Goal: Transaction & Acquisition: Purchase product/service

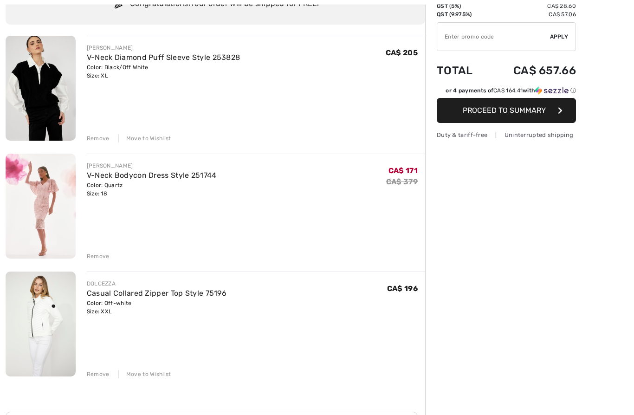
scroll to position [86, 0]
click at [91, 258] on div "Remove" at bounding box center [98, 256] width 23 height 8
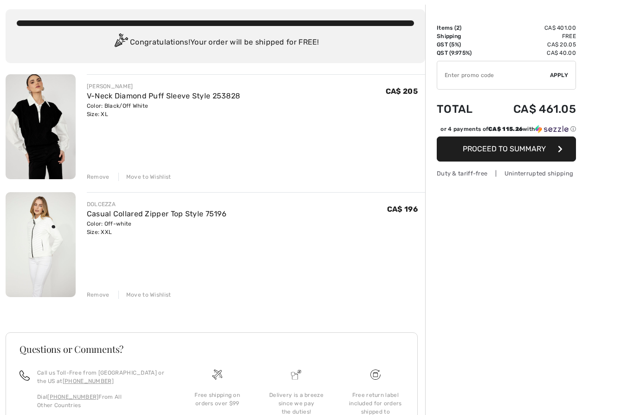
scroll to position [0, 0]
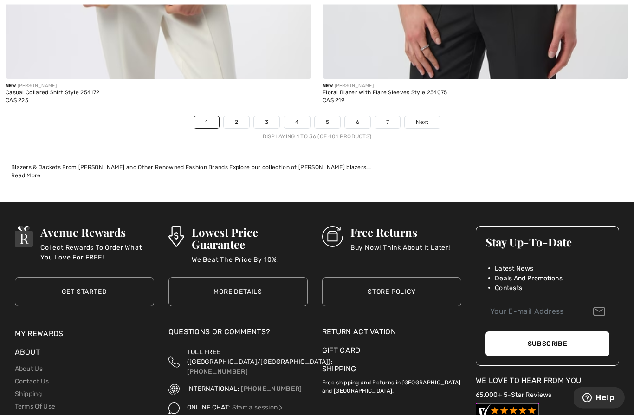
scroll to position [9191, 0]
click at [430, 116] on link "Next" at bounding box center [422, 122] width 35 height 12
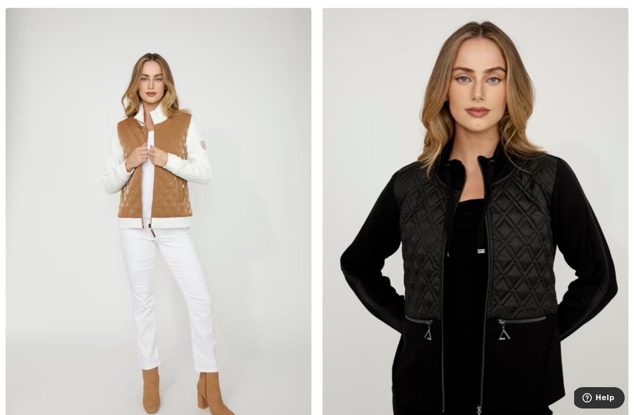
scroll to position [2664, 0]
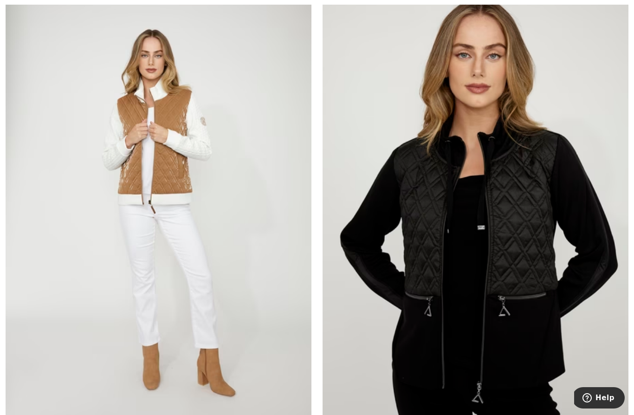
click at [557, 174] on img at bounding box center [476, 213] width 306 height 459
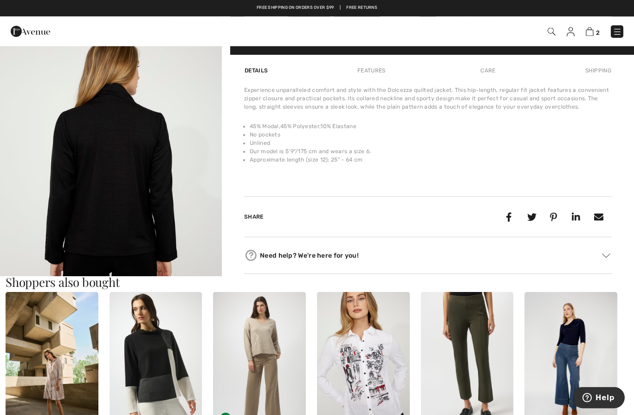
scroll to position [712, 0]
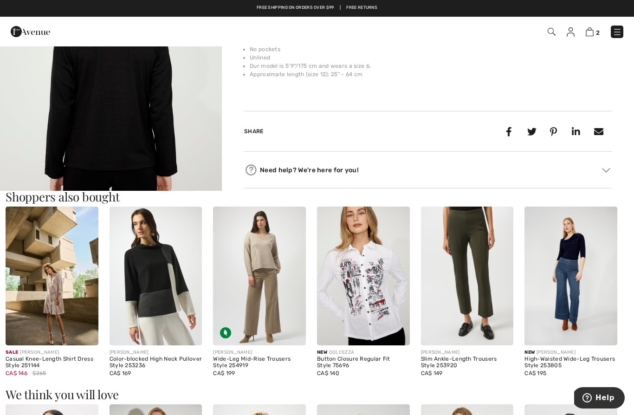
click at [91, 132] on img "4 / 4" at bounding box center [111, 87] width 222 height 333
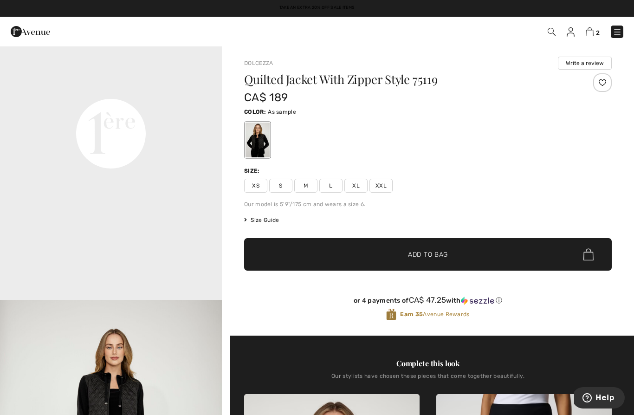
click at [537, 109] on div "Color: As sample" at bounding box center [428, 111] width 368 height 11
click at [388, 181] on span "XXL" at bounding box center [380, 186] width 23 height 14
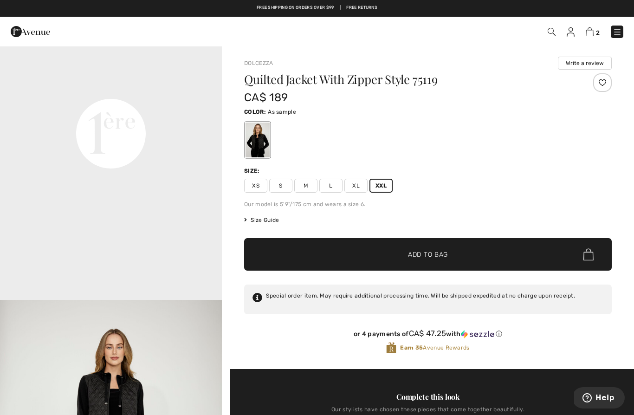
click at [460, 248] on span "✔ Added to Bag Add to Bag" at bounding box center [428, 254] width 368 height 32
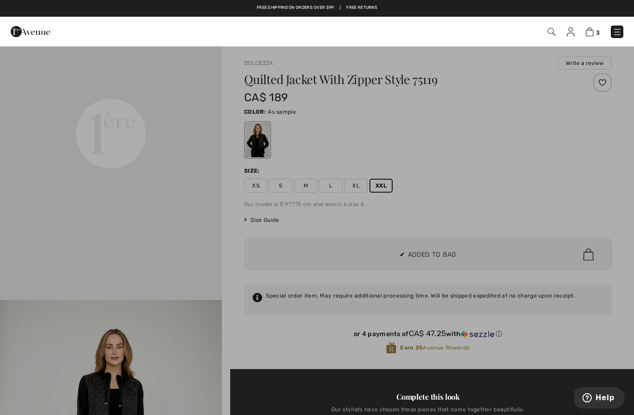
click at [35, 190] on div at bounding box center [317, 207] width 634 height 415
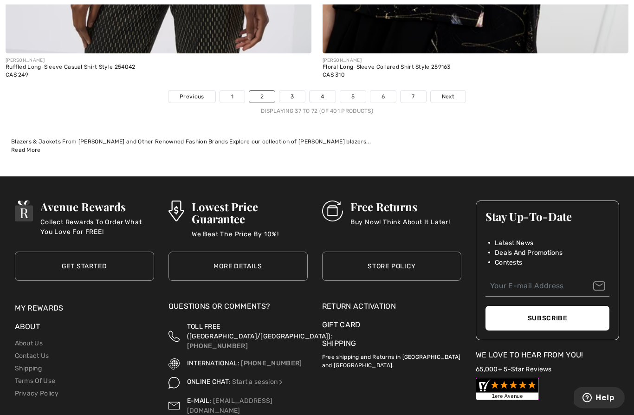
scroll to position [9239, 0]
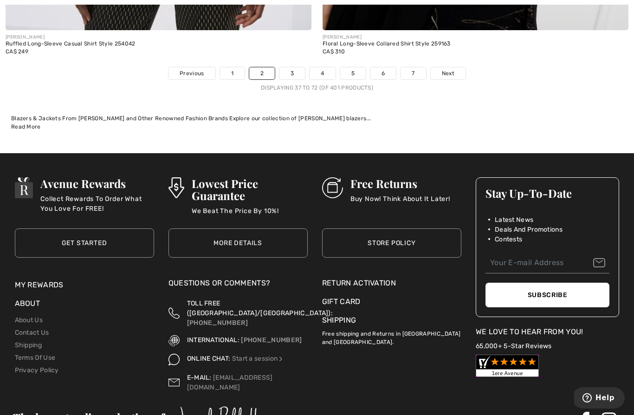
click at [450, 67] on link "Next" at bounding box center [448, 73] width 35 height 12
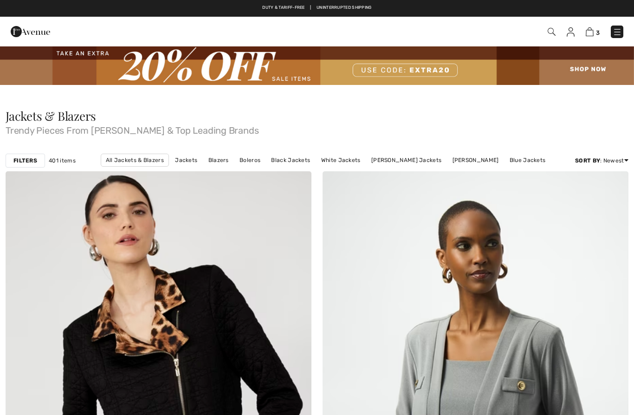
checkbox input "true"
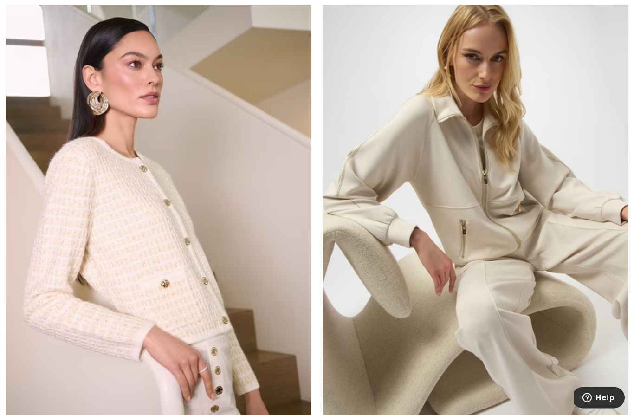
scroll to position [4239, 0]
click at [508, 168] on img at bounding box center [476, 221] width 306 height 459
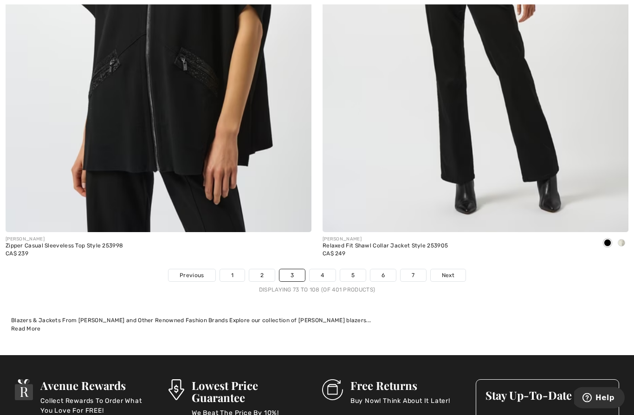
scroll to position [9036, 0]
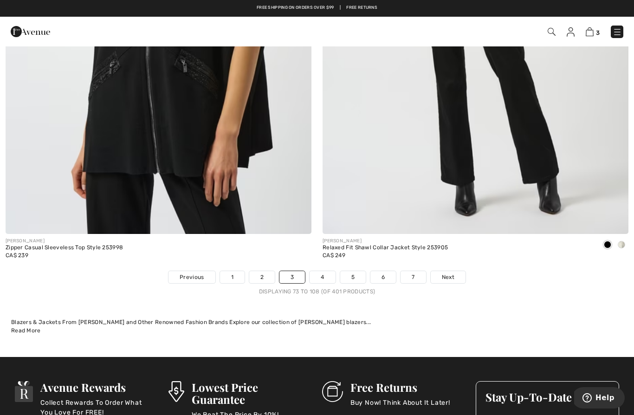
click at [449, 273] on span "Next" at bounding box center [448, 277] width 13 height 8
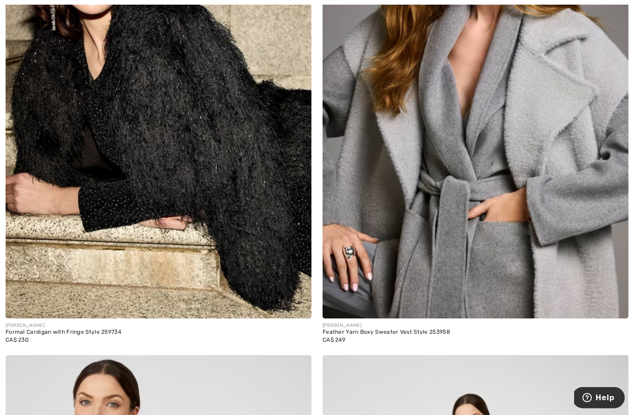
scroll to position [3381, 0]
click at [492, 144] on img at bounding box center [476, 89] width 306 height 459
click at [564, 105] on img at bounding box center [476, 89] width 306 height 459
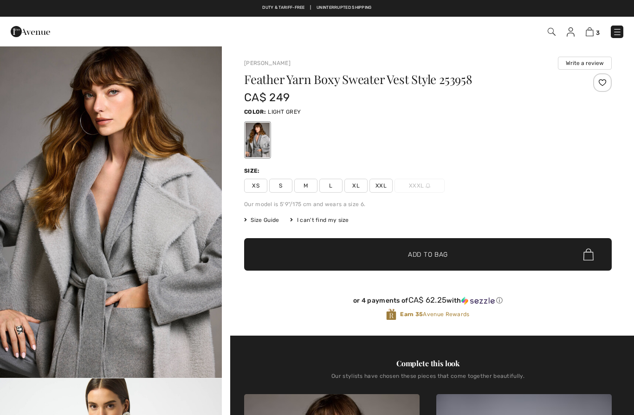
checkbox input "true"
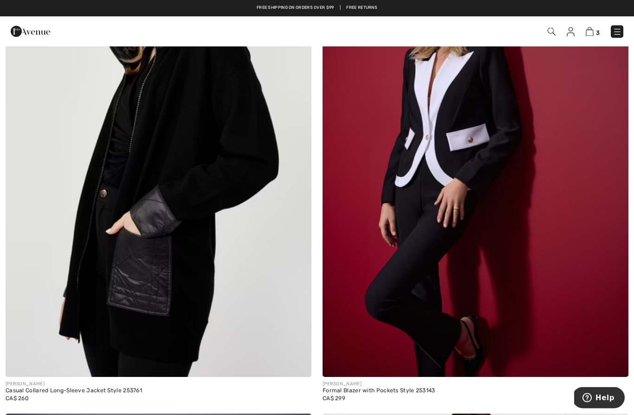
scroll to position [7902, 0]
click at [118, 155] on img at bounding box center [159, 147] width 306 height 459
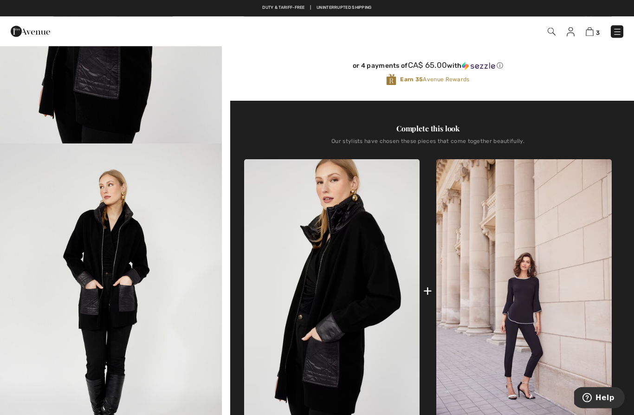
scroll to position [276, 0]
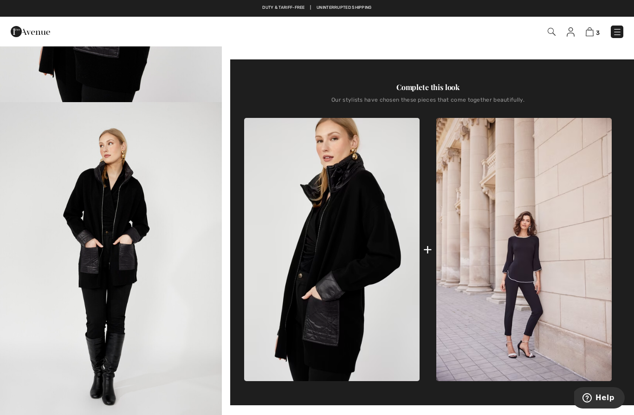
click at [93, 225] on img "2 / 4" at bounding box center [111, 268] width 222 height 333
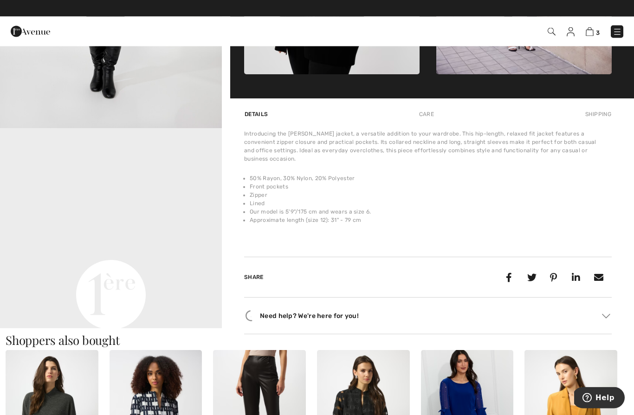
scroll to position [629, 0]
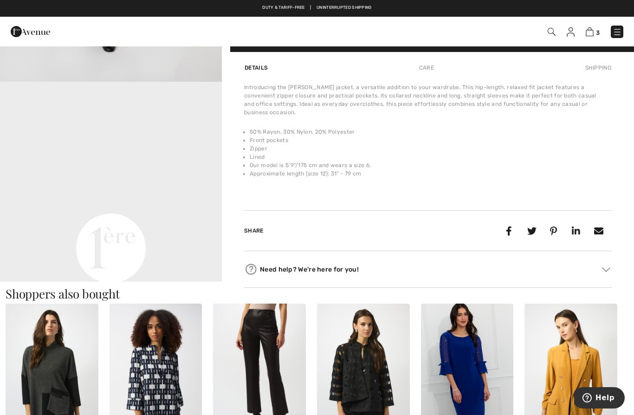
click at [88, 193] on video "Your browser does not support the video tag." at bounding box center [111, 137] width 222 height 111
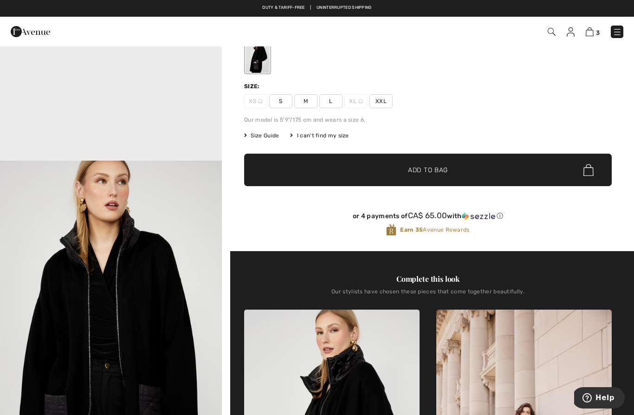
scroll to position [0, 0]
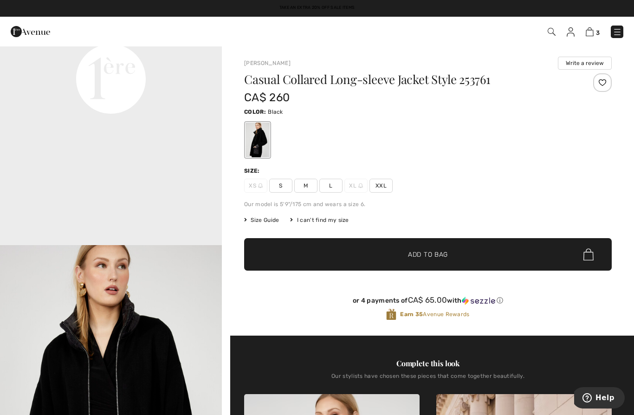
click at [386, 187] on span "XXL" at bounding box center [380, 186] width 23 height 14
click at [473, 251] on span "✔ Added to Bag Add to Bag" at bounding box center [428, 254] width 368 height 32
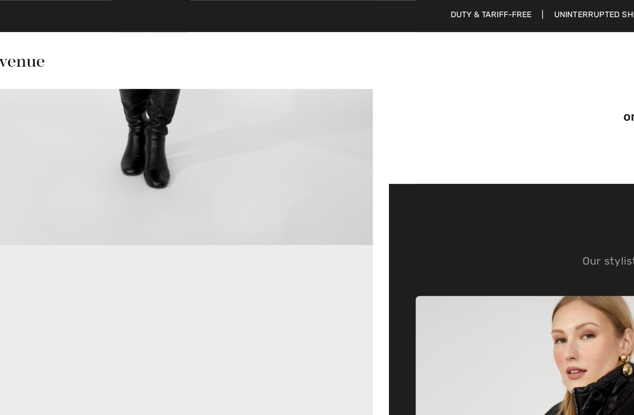
scroll to position [234, 0]
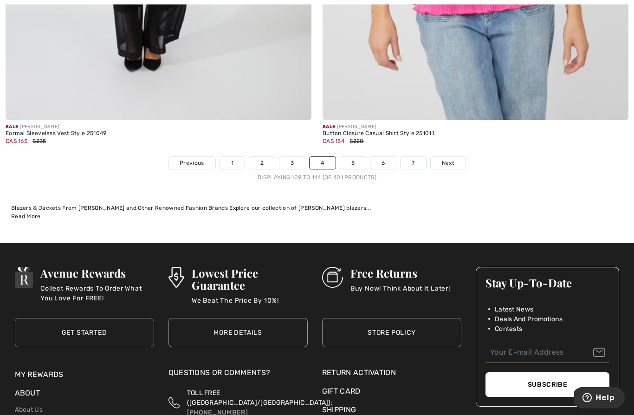
scroll to position [9150, 0]
click at [357, 157] on link "5" at bounding box center [353, 163] width 26 height 12
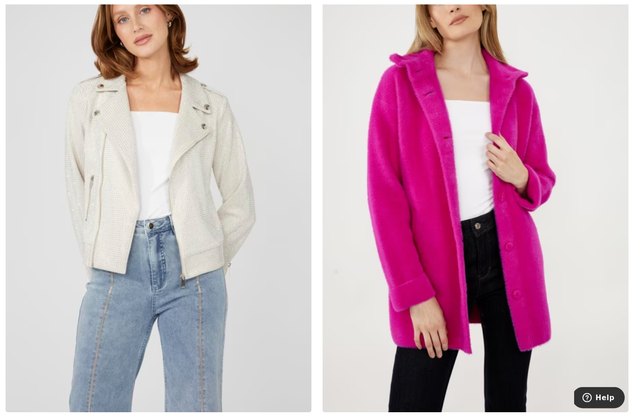
scroll to position [6876, 0]
click at [483, 146] on img at bounding box center [476, 182] width 306 height 459
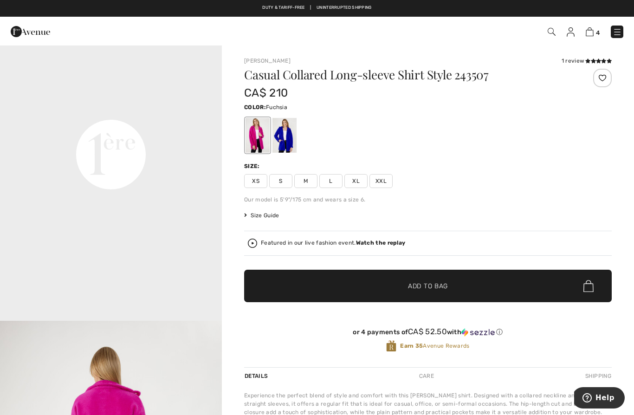
scroll to position [723, 0]
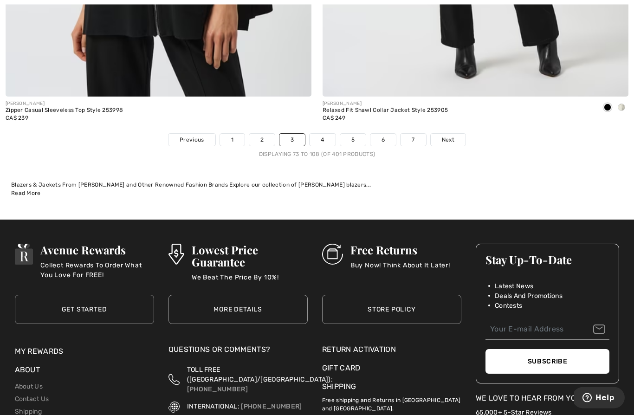
scroll to position [9173, 0]
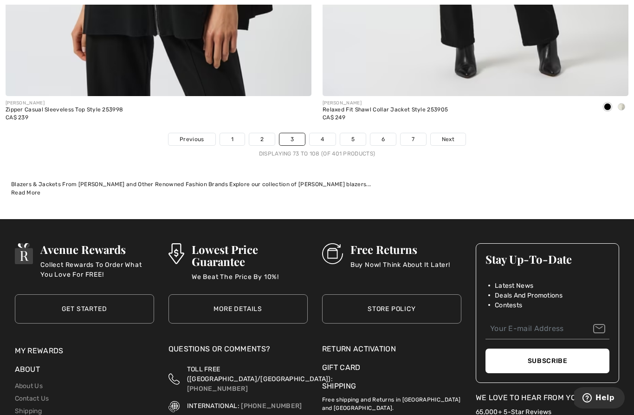
click at [328, 133] on link "4" at bounding box center [323, 139] width 26 height 12
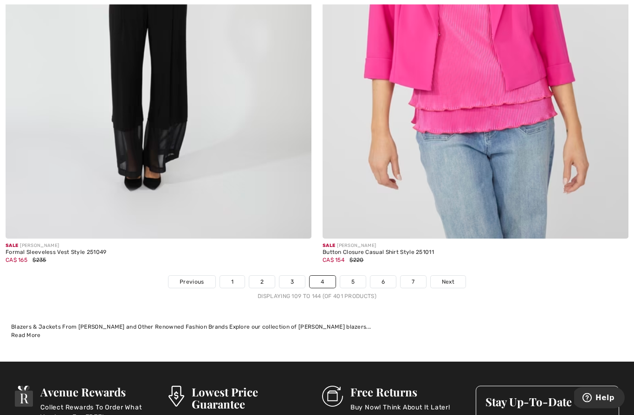
scroll to position [9149, 0]
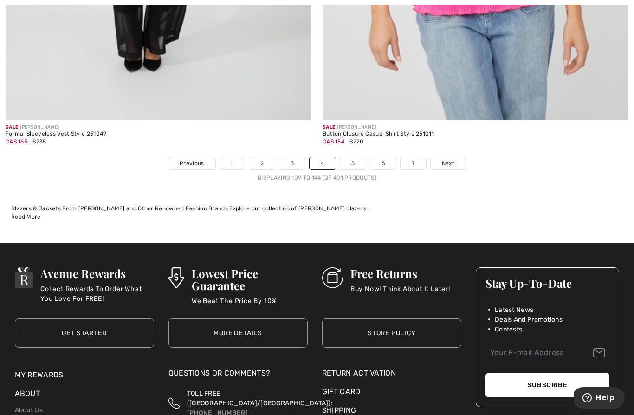
click at [451, 159] on span "Next" at bounding box center [448, 163] width 13 height 8
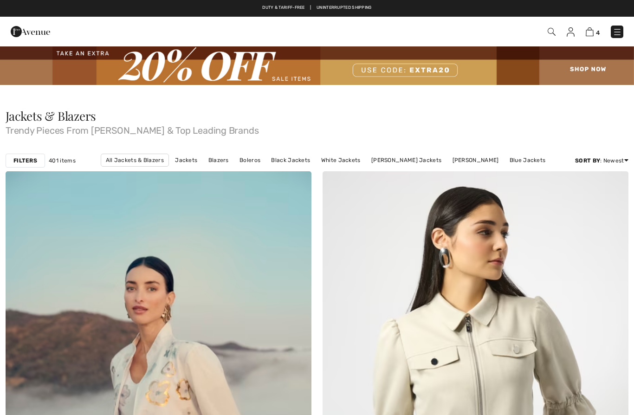
checkbox input "true"
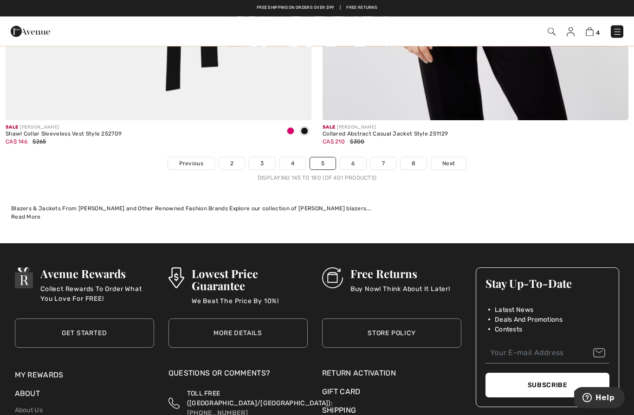
scroll to position [9148, 0]
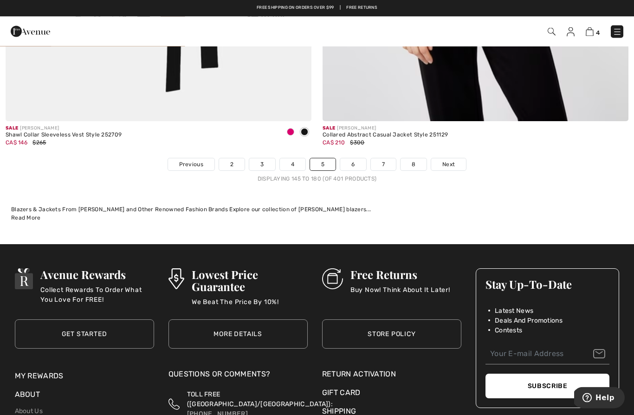
click at [358, 159] on link "6" at bounding box center [353, 165] width 26 height 12
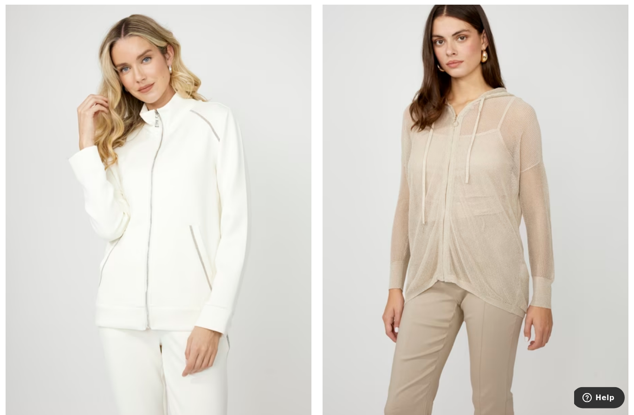
scroll to position [5255, 0]
click at [214, 179] on img at bounding box center [159, 196] width 306 height 459
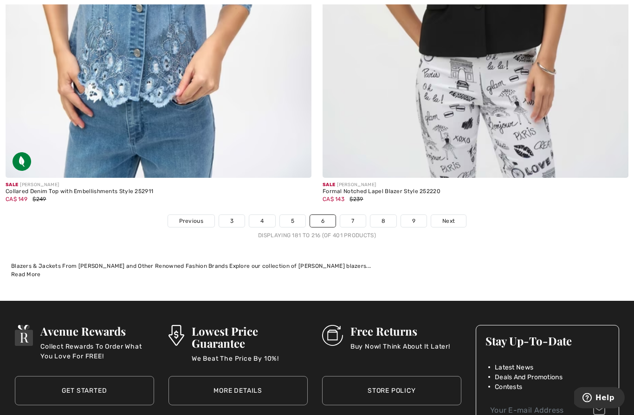
scroll to position [9092, 0]
click at [353, 215] on link "7" at bounding box center [352, 221] width 25 height 12
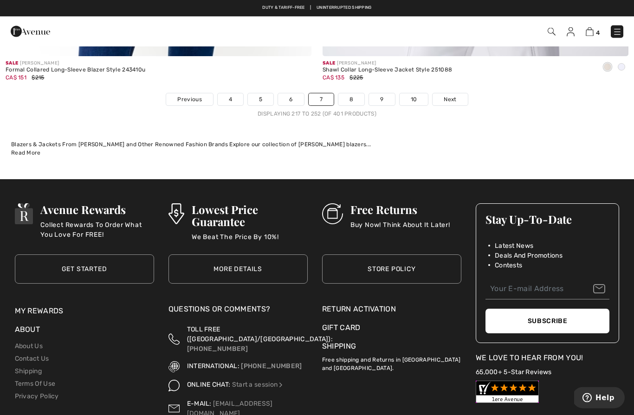
scroll to position [9213, 0]
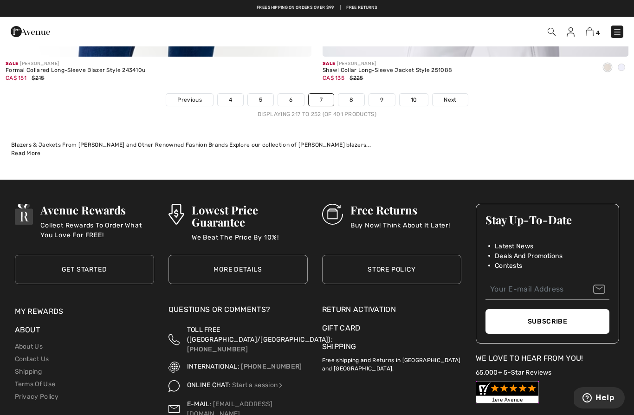
click at [351, 94] on link "8" at bounding box center [351, 100] width 26 height 12
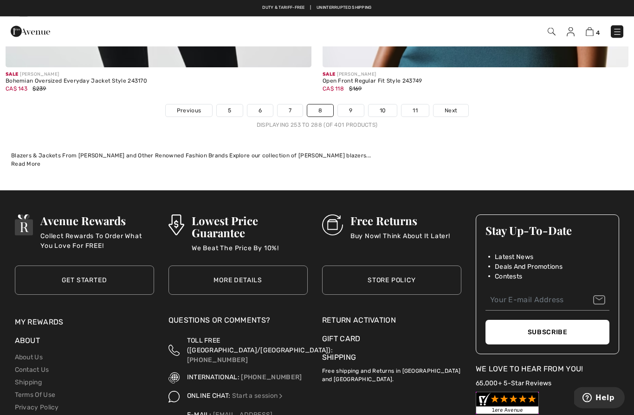
scroll to position [9198, 0]
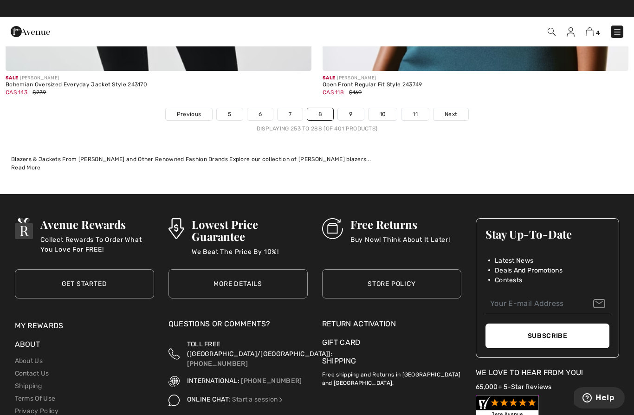
click at [353, 108] on link "9" at bounding box center [351, 114] width 26 height 12
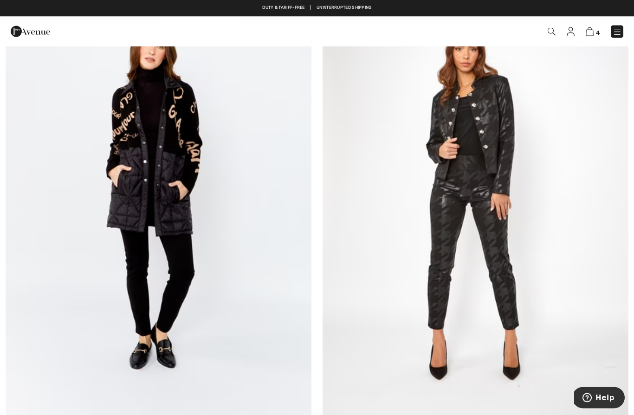
scroll to position [2181, 0]
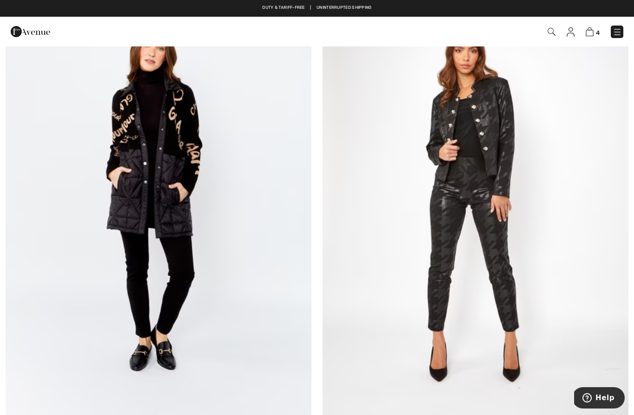
click at [129, 158] on img at bounding box center [159, 201] width 306 height 459
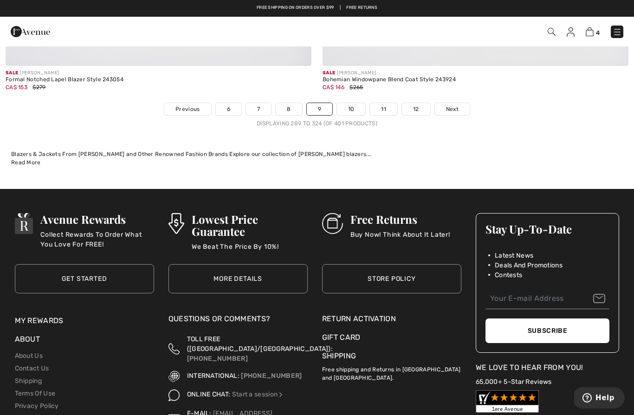
scroll to position [9203, 0]
click at [353, 104] on link "10" at bounding box center [351, 110] width 29 height 12
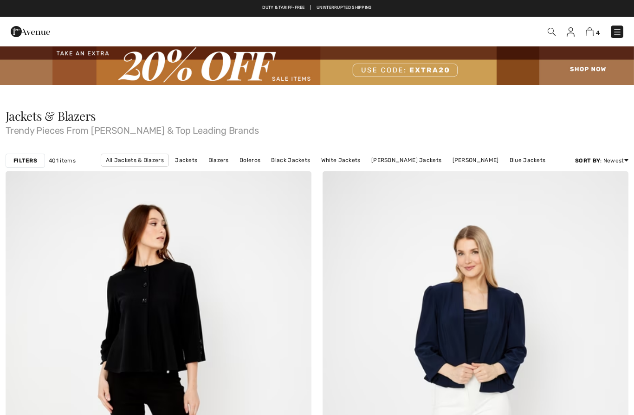
checkbox input "true"
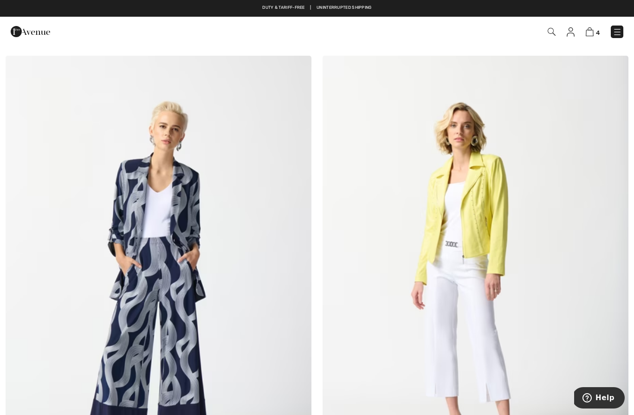
scroll to position [8755, 0]
